Goal: Navigation & Orientation: Find specific page/section

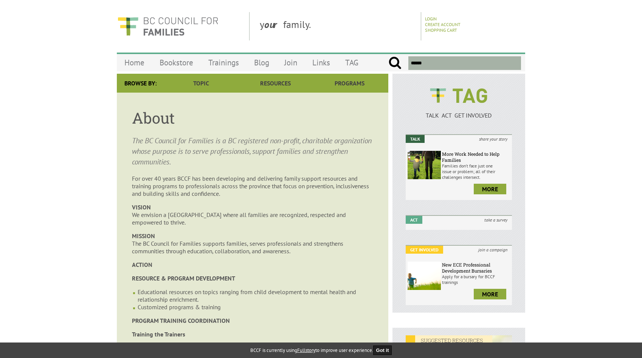
scroll to position [523, 0]
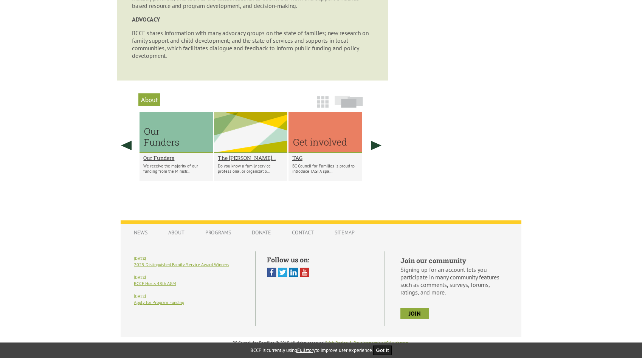
click at [181, 231] on link "About" at bounding box center [176, 232] width 31 height 14
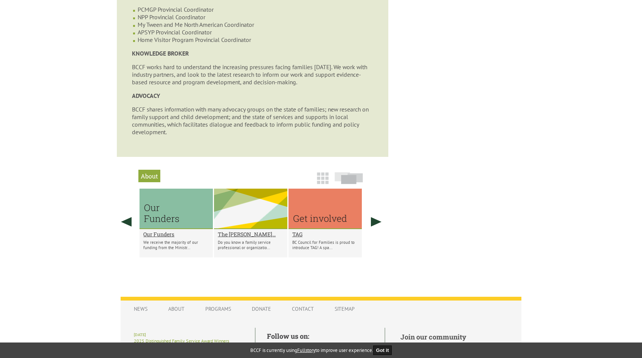
scroll to position [557, 0]
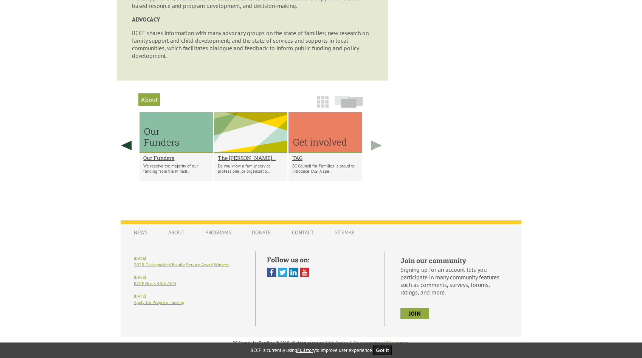
click at [375, 146] on link at bounding box center [376, 145] width 19 height 66
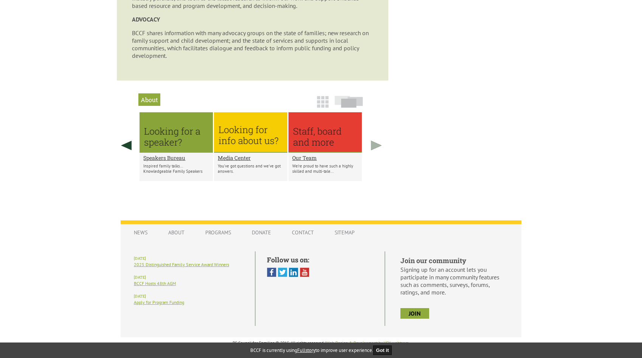
click at [375, 146] on link at bounding box center [376, 145] width 19 height 66
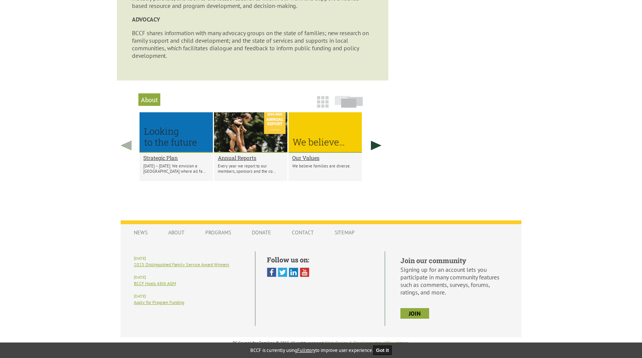
click at [128, 145] on link at bounding box center [126, 145] width 19 height 66
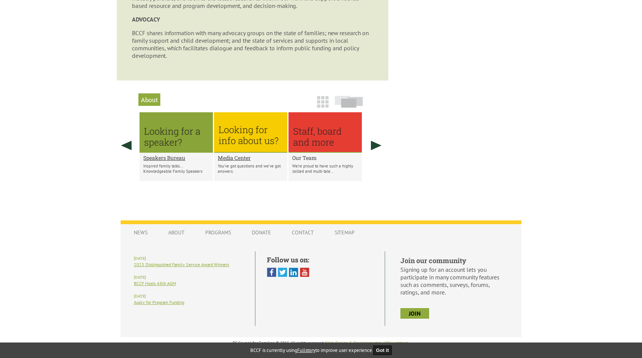
click at [306, 157] on h2 "Our Team" at bounding box center [325, 157] width 66 height 7
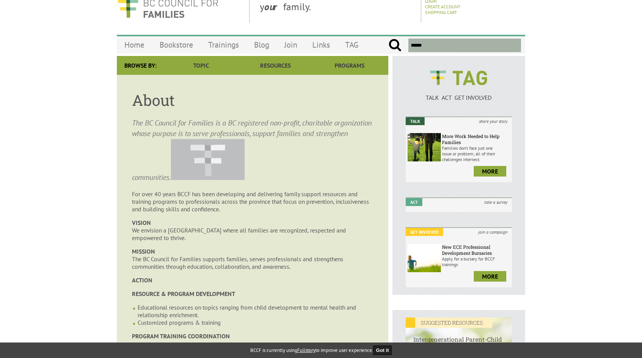
scroll to position [0, 0]
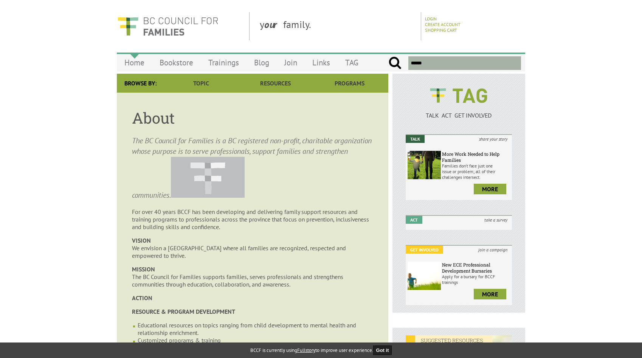
click at [140, 63] on link "Home" at bounding box center [134, 63] width 35 height 18
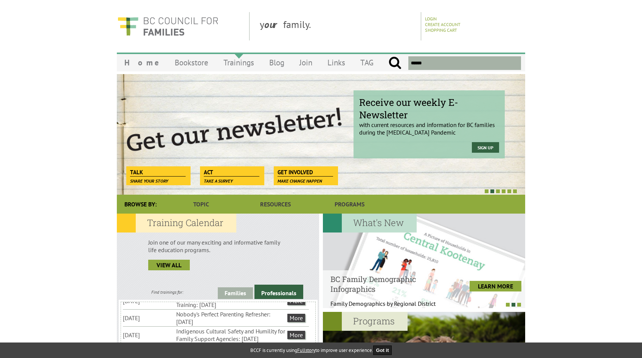
click at [232, 66] on link "Trainings" at bounding box center [239, 63] width 46 height 18
